Goal: Navigation & Orientation: Understand site structure

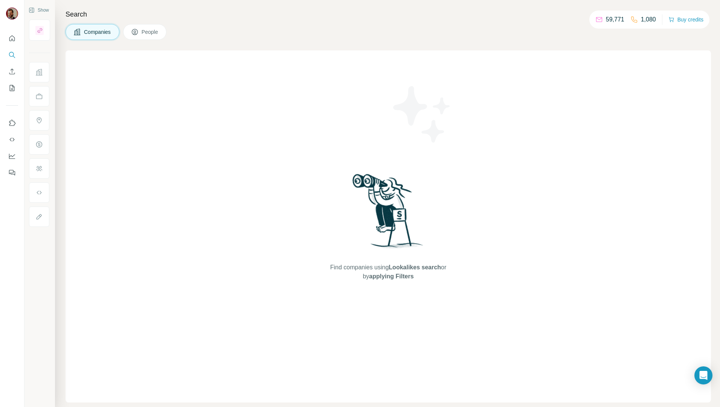
click at [465, 102] on div "Find companies using Lookalikes search or by applying Filters" at bounding box center [387, 226] width 645 height 352
click at [151, 33] on span "People" at bounding box center [150, 32] width 17 height 8
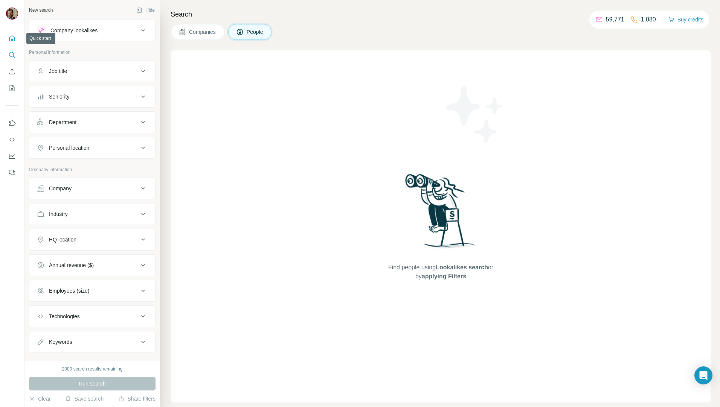
click at [12, 39] on icon "Quick start" at bounding box center [12, 38] width 6 height 6
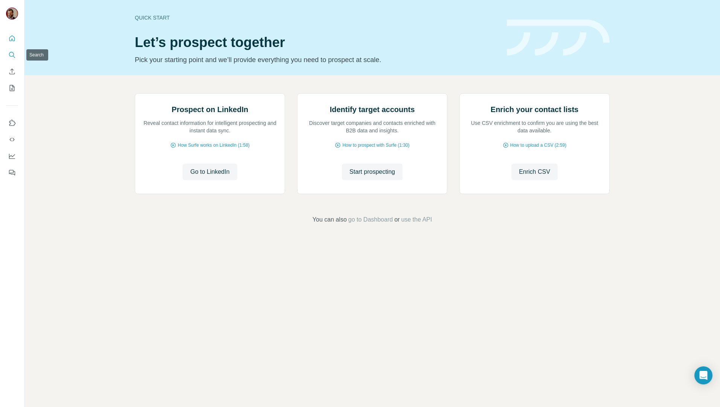
click at [12, 53] on icon "Search" at bounding box center [12, 55] width 8 height 8
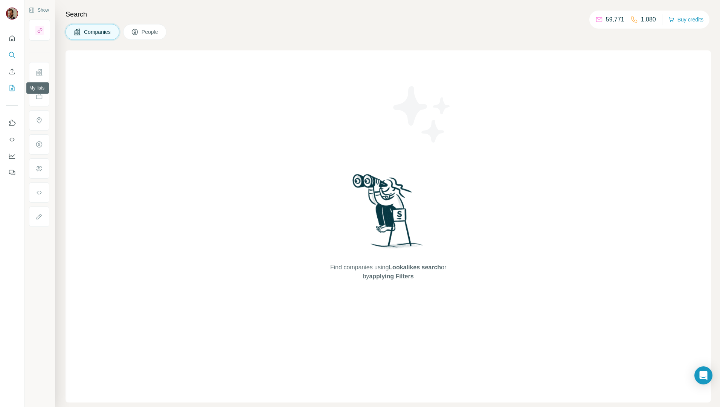
click at [9, 87] on icon "My lists" at bounding box center [12, 88] width 8 height 8
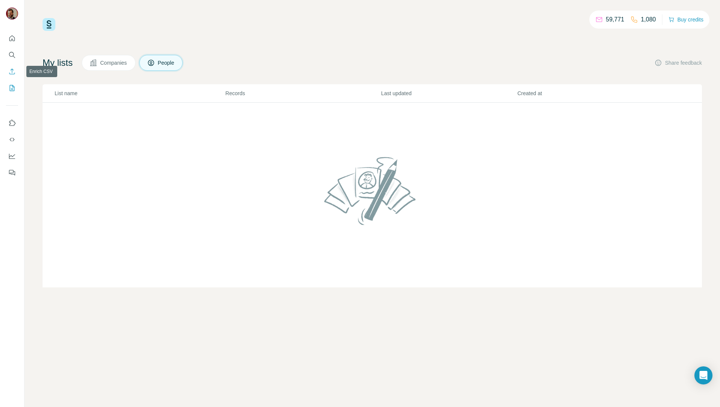
click at [9, 67] on button "Enrich CSV" at bounding box center [12, 72] width 12 height 14
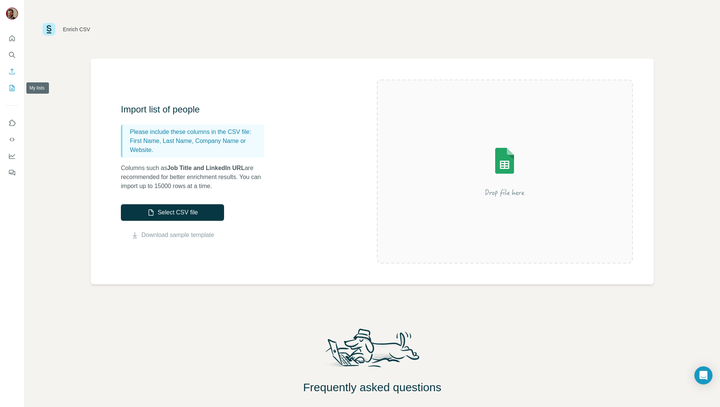
click at [16, 89] on button "My lists" at bounding box center [12, 88] width 12 height 14
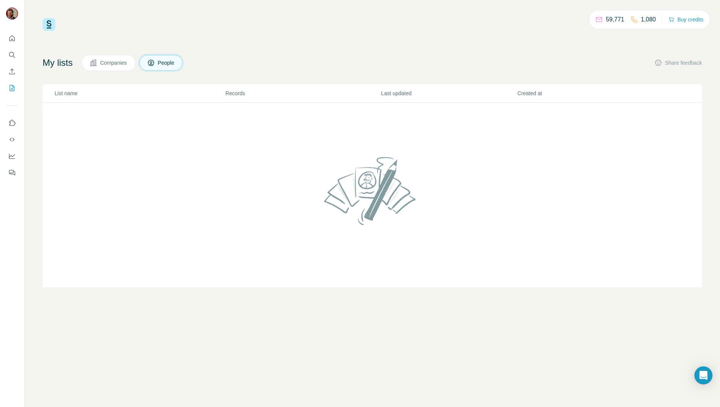
click at [120, 62] on span "Companies" at bounding box center [113, 63] width 27 height 8
click at [7, 43] on button "Quick start" at bounding box center [12, 39] width 12 height 14
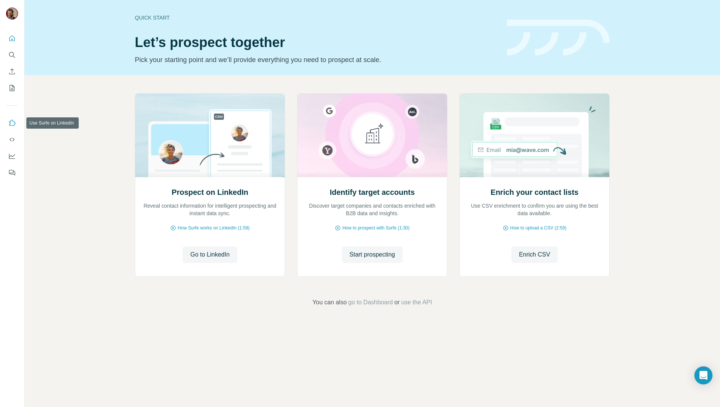
click at [15, 125] on icon "Use Surfe on LinkedIn" at bounding box center [12, 123] width 8 height 8
click at [118, 279] on div "Prospect on LinkedIn Reveal contact information for intelligent prospecting and…" at bounding box center [371, 200] width 695 height 250
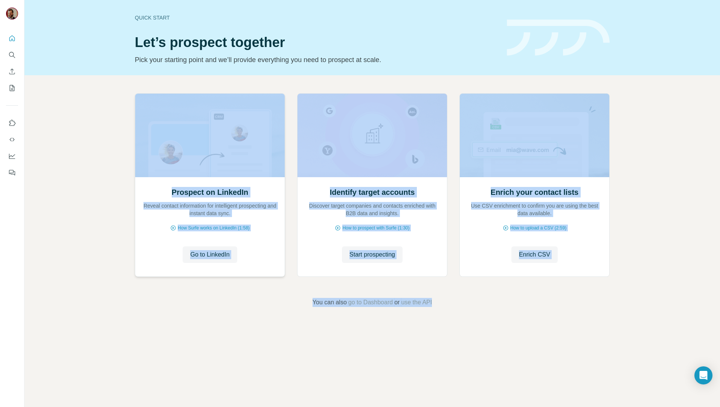
drag, startPoint x: 453, startPoint y: 373, endPoint x: 189, endPoint y: 135, distance: 354.7
click at [189, 135] on div "Quick start Let’s prospect together Pick your starting point and we’ll provide …" at bounding box center [371, 203] width 695 height 407
click at [499, 319] on div "Prospect on LinkedIn Reveal contact information for intelligent prospecting and…" at bounding box center [371, 200] width 695 height 250
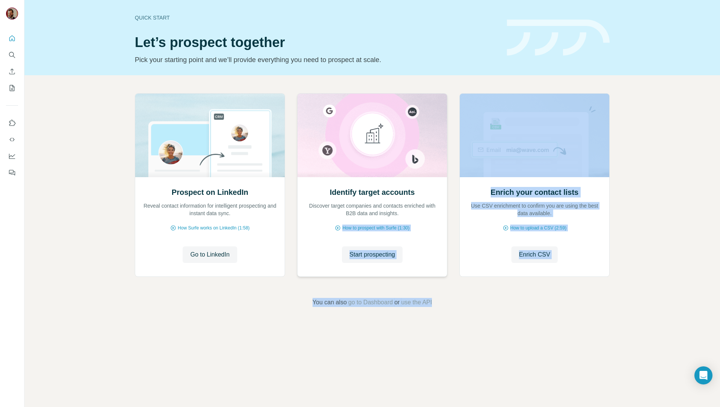
drag, startPoint x: 511, startPoint y: 318, endPoint x: 331, endPoint y: 237, distance: 198.1
click at [331, 237] on div "Prospect on LinkedIn Reveal contact information for intelligent prospecting and…" at bounding box center [371, 200] width 695 height 250
drag, startPoint x: 331, startPoint y: 237, endPoint x: 459, endPoint y: 319, distance: 152.3
click at [459, 319] on div "Prospect on LinkedIn Reveal contact information for intelligent prospecting and…" at bounding box center [371, 200] width 695 height 250
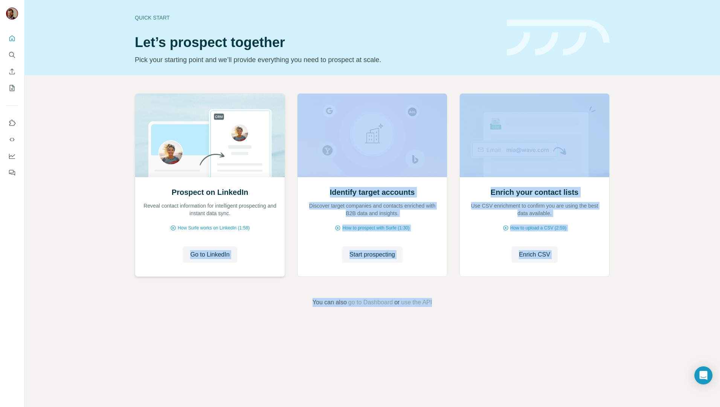
drag, startPoint x: 474, startPoint y: 325, endPoint x: 279, endPoint y: 231, distance: 216.6
click at [279, 231] on div "Quick start Let’s prospect together Pick your starting point and we’ll provide …" at bounding box center [371, 203] width 695 height 407
drag, startPoint x: 279, startPoint y: 231, endPoint x: 377, endPoint y: 306, distance: 122.8
click at [377, 306] on span "go to Dashboard" at bounding box center [370, 302] width 44 height 9
